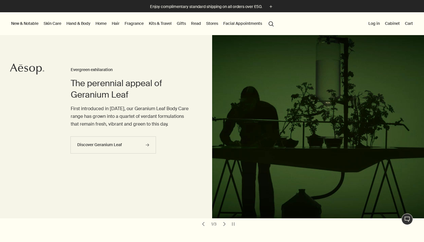
click at [54, 24] on link "Skin Care" at bounding box center [52, 23] width 20 height 7
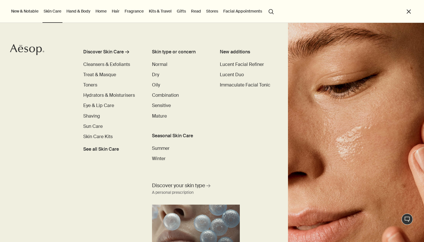
click at [79, 14] on link "Hand & Body" at bounding box center [78, 10] width 26 height 7
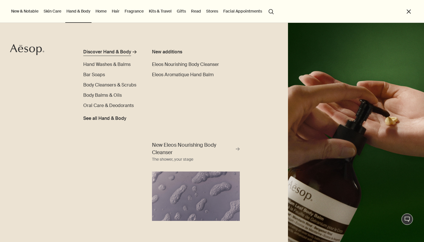
click at [107, 55] on div "Discover Hand & Body" at bounding box center [107, 51] width 48 height 7
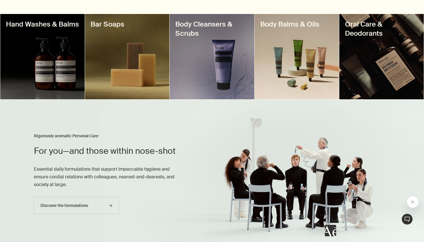
click at [227, 54] on div at bounding box center [212, 56] width 84 height 85
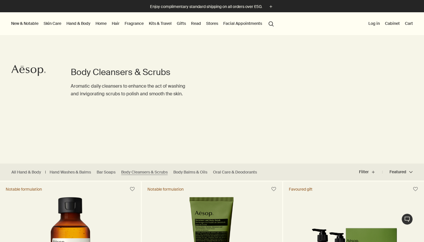
click at [51, 26] on link "Skin Care" at bounding box center [52, 23] width 20 height 7
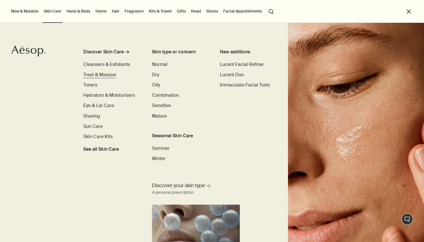
scroll to position [12, 0]
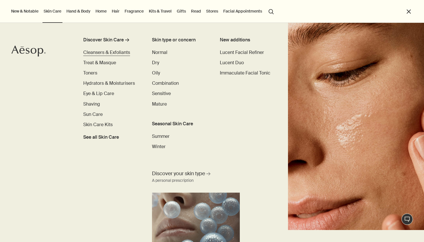
click at [124, 53] on span "Cleansers & Exfoliants" at bounding box center [106, 52] width 47 height 6
